Goal: Task Accomplishment & Management: Complete application form

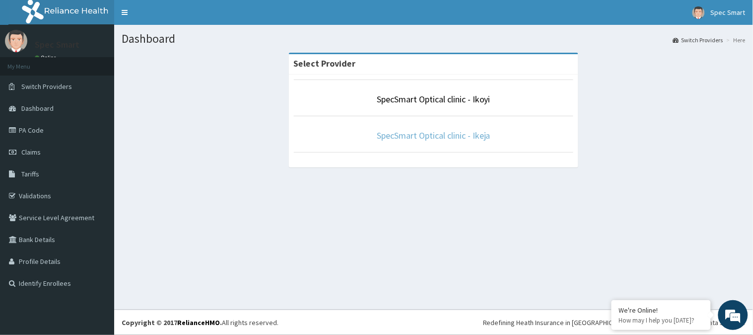
click at [420, 137] on link "SpecSmart Optical clinic - Ikeja" at bounding box center [434, 135] width 114 height 11
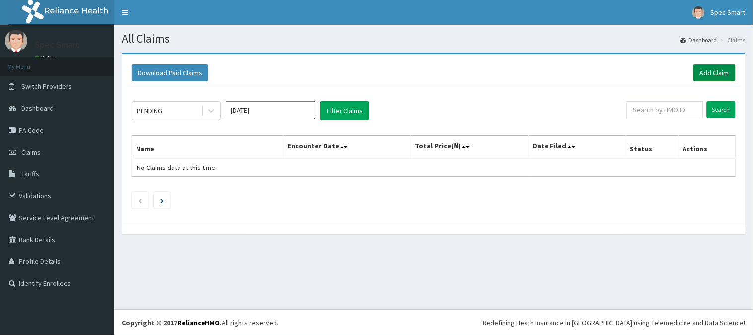
click at [704, 73] on link "Add Claim" at bounding box center [715, 72] width 42 height 17
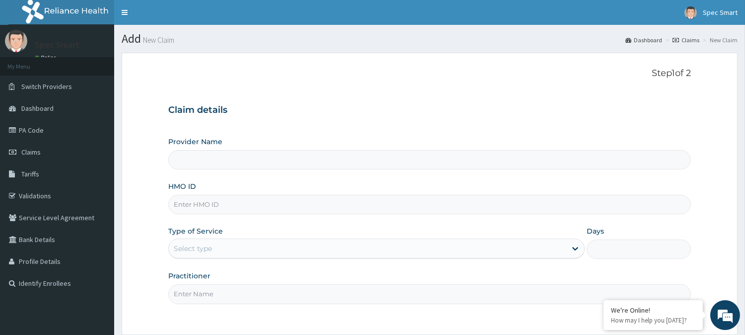
type input "SpecSmart Optical clinic - Ikeja"
click at [217, 205] on input "HMO ID" at bounding box center [429, 204] width 523 height 19
paste input "RET/31249/A"
type input "RET/31249/A"
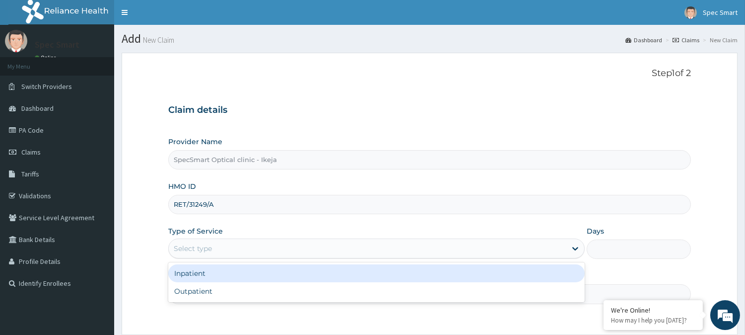
click at [227, 247] on div "Select type" at bounding box center [368, 248] width 398 height 16
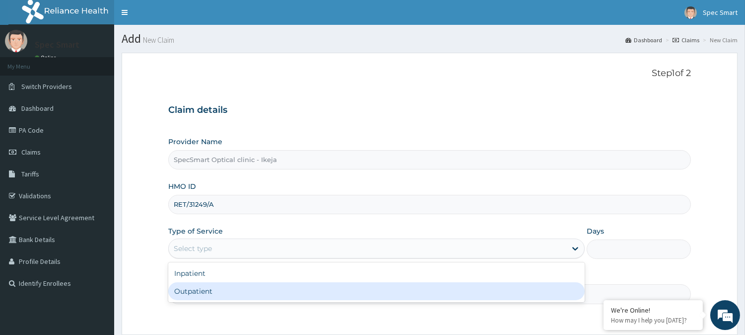
click at [230, 291] on div "Outpatient" at bounding box center [376, 291] width 417 height 18
type input "1"
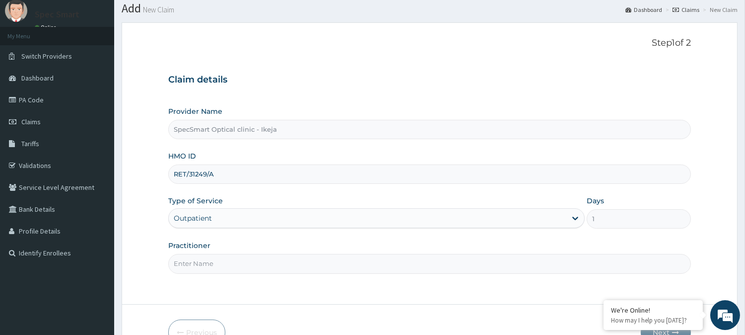
scroll to position [55, 0]
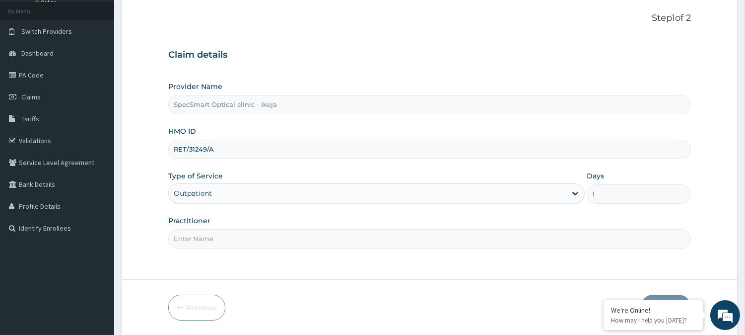
click at [202, 236] on input "Practitioner" at bounding box center [429, 238] width 523 height 19
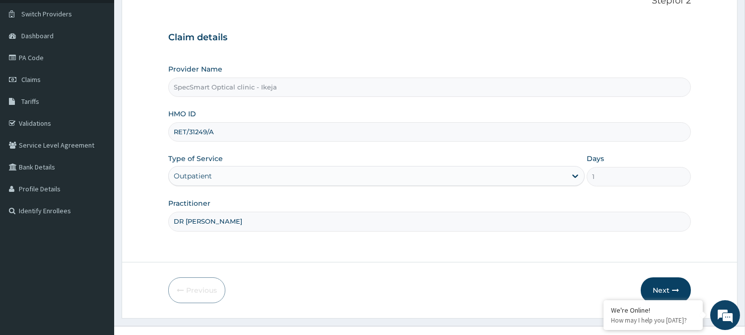
scroll to position [88, 0]
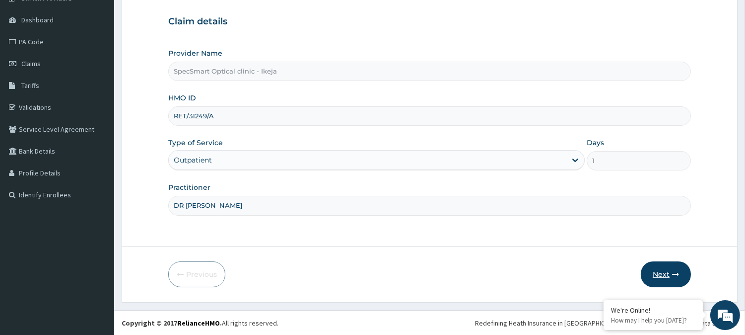
type input "DR [PERSON_NAME]"
click at [657, 274] on button "Next" at bounding box center [666, 274] width 50 height 26
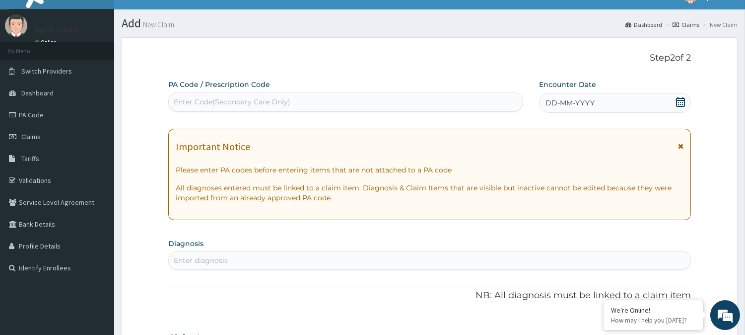
scroll to position [0, 0]
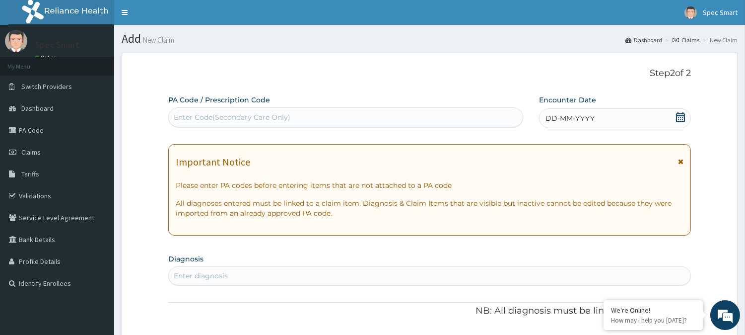
click at [340, 121] on div "Enter Code(Secondary Care Only)" at bounding box center [346, 117] width 354 height 16
type input "PA/4EAC20"
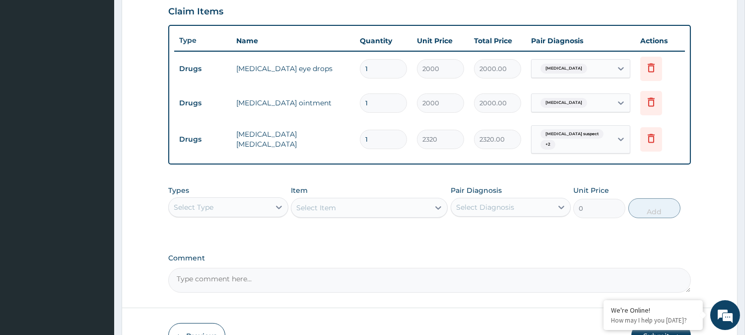
scroll to position [371, 0]
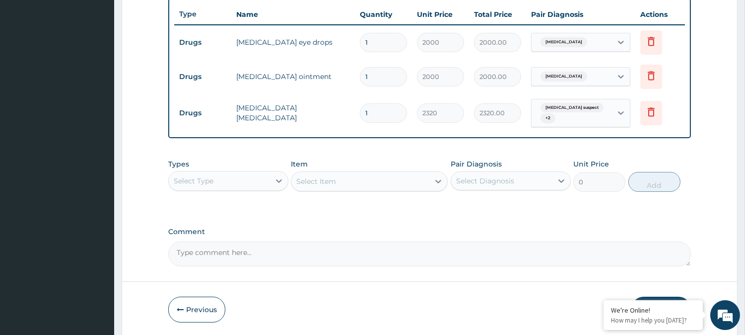
type input "0"
type input "0.00"
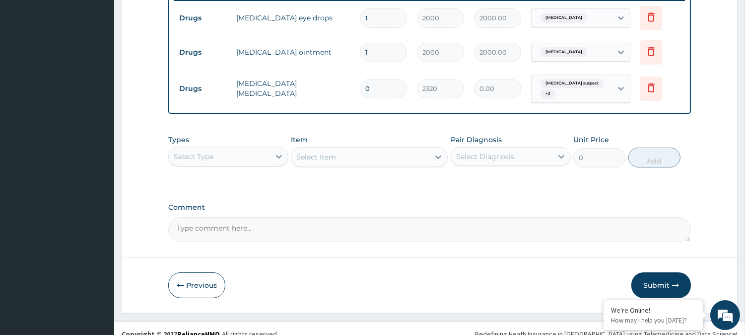
scroll to position [406, 0]
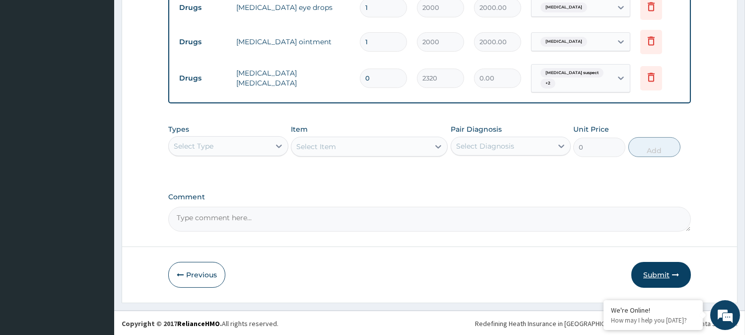
click at [653, 270] on button "Submit" at bounding box center [662, 275] width 60 height 26
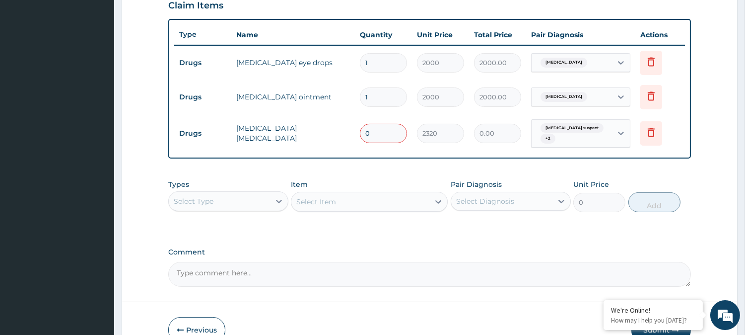
click at [374, 135] on input "0" at bounding box center [383, 133] width 47 height 19
type input "01"
type input "2320.00"
type input "0"
type input "0.00"
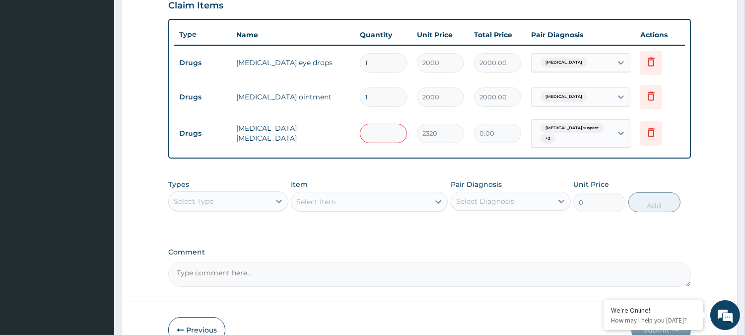
type input "1"
type input "2320.00"
type input "1"
click at [385, 219] on div "Types Select Type Item Select Item Pair Diagnosis Select Diagnosis Unit Price 0…" at bounding box center [429, 203] width 523 height 58
click at [439, 244] on div "PA Code / Prescription Code PA/4EAC20 Encounter Date [DATE] Important Notice Pl…" at bounding box center [429, 15] width 523 height 542
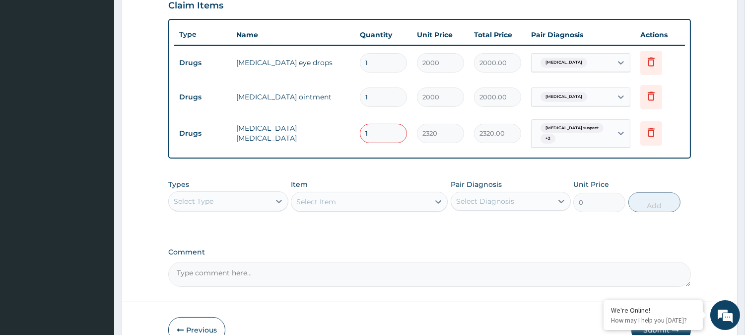
scroll to position [406, 0]
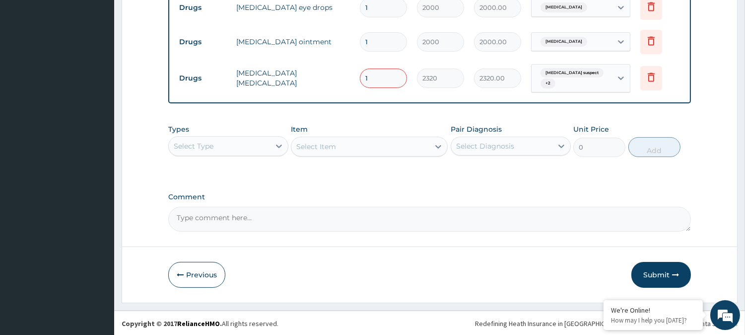
click at [450, 158] on div "Types Select Type Item Select Item Pair Diagnosis Select Diagnosis Unit Price 0…" at bounding box center [429, 140] width 523 height 43
click at [657, 272] on button "Submit" at bounding box center [662, 275] width 60 height 26
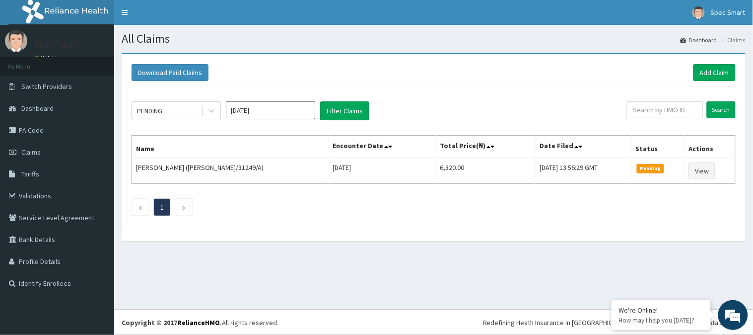
click at [457, 85] on div "Download Paid Claims Add Claim" at bounding box center [434, 72] width 614 height 27
click at [249, 44] on h1 "All Claims" at bounding box center [434, 38] width 624 height 13
